Goal: Find contact information: Find contact information

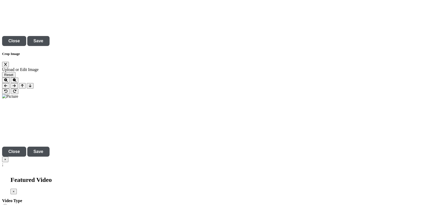
scroll to position [1680, 0]
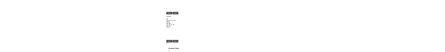
scroll to position [1749, 0]
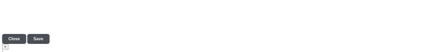
scroll to position [1819, 0]
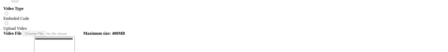
scroll to position [1889, 0]
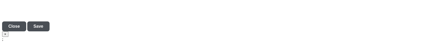
scroll to position [1819, 0]
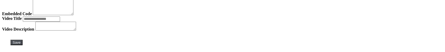
scroll to position [1889, 0]
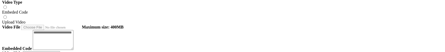
drag, startPoint x: 273, startPoint y: 43, endPoint x: 423, endPoint y: 44, distance: 149.4
click at [0, 0] on div at bounding box center [0, 0] width 0 height 0
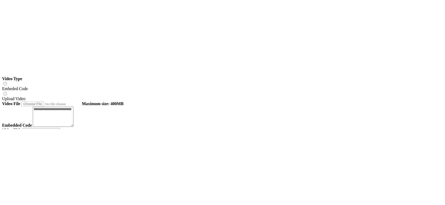
scroll to position [1881, 0]
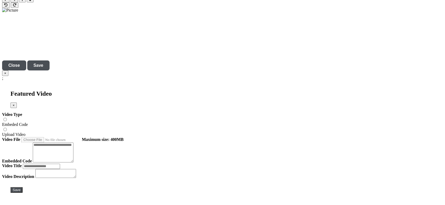
scroll to position [1776, 0]
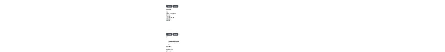
scroll to position [1776, 0]
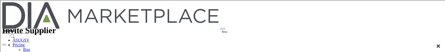
scroll to position [1846, 0]
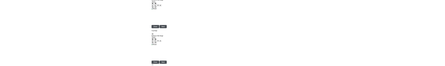
scroll to position [1741, 0]
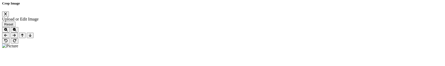
scroll to position [1776, 0]
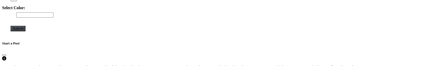
scroll to position [1356, 0]
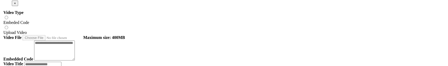
scroll to position [1881, 0]
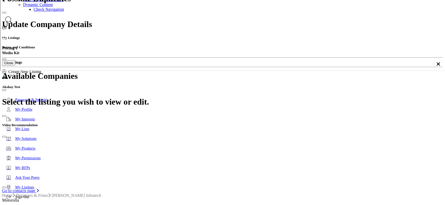
scroll to position [61, 0]
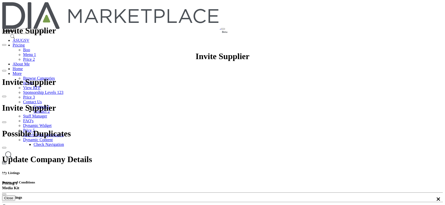
scroll to position [280, 0]
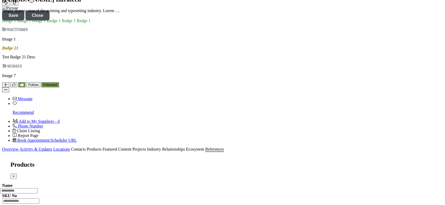
scroll to position [390, 0]
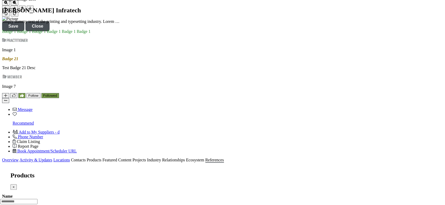
type input "**********"
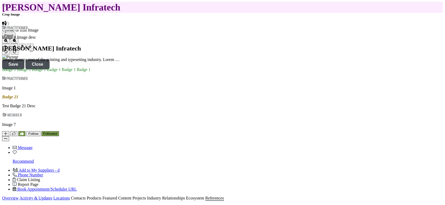
scroll to position [285, 0]
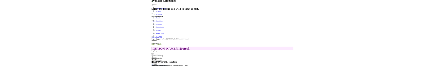
scroll to position [145, 0]
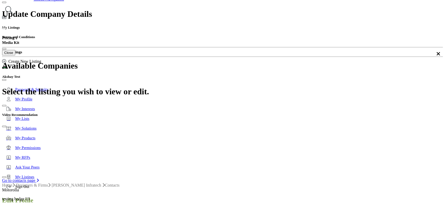
drag, startPoint x: 172, startPoint y: 98, endPoint x: 308, endPoint y: 76, distance: 137.3
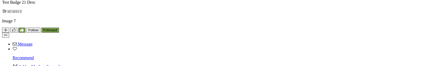
scroll to position [495, 0]
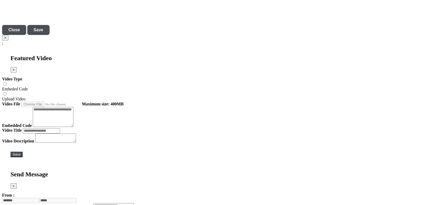
scroll to position [1881, 0]
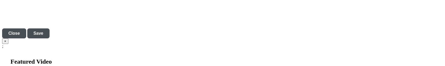
scroll to position [1811, 0]
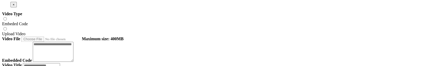
scroll to position [1881, 0]
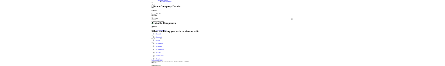
scroll to position [140, 0]
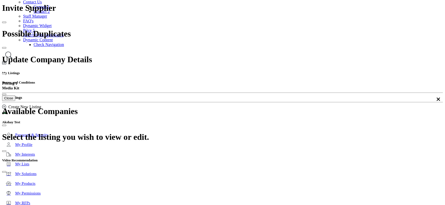
scroll to position [35, 0]
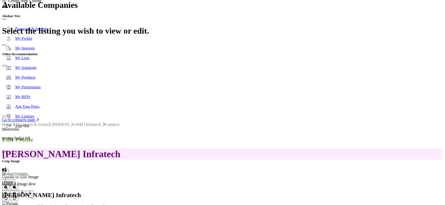
scroll to position [210, 0]
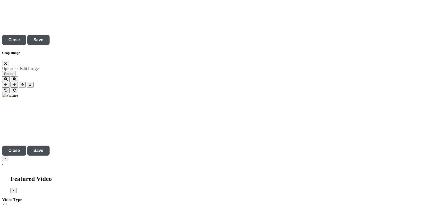
scroll to position [1785, 0]
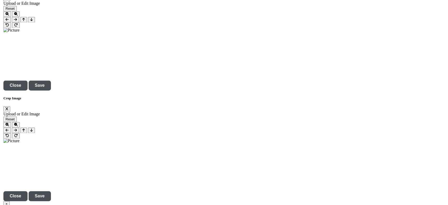
scroll to position [1715, 0]
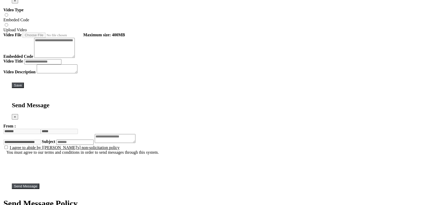
scroll to position [1776, 0]
